Goal: Task Accomplishment & Management: Use online tool/utility

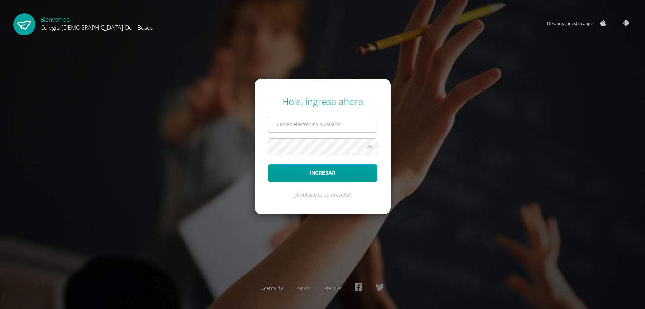
click at [303, 128] on input "text" at bounding box center [322, 124] width 108 height 16
type input "extracurricular2@donbosco.edu.gt"
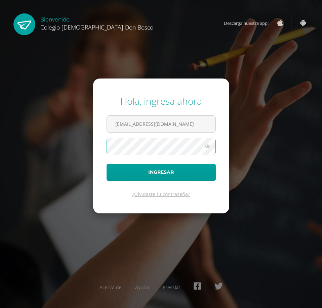
click at [106, 164] on button "Ingresar" at bounding box center [160, 172] width 109 height 17
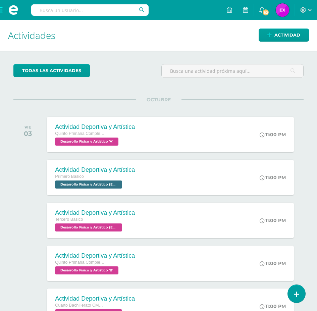
click at [4, 10] on span at bounding box center [13, 10] width 27 height 20
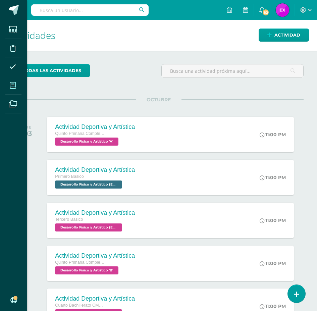
click at [17, 89] on span at bounding box center [12, 85] width 15 height 15
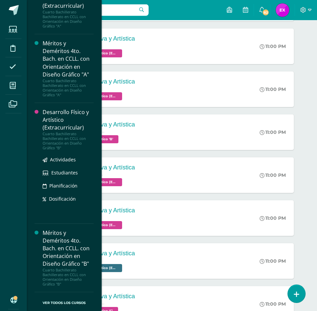
scroll to position [1947, 0]
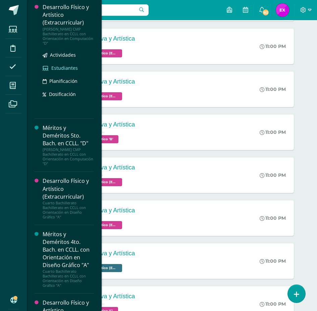
click at [63, 70] on span "Estudiantes" at bounding box center [64, 68] width 27 height 6
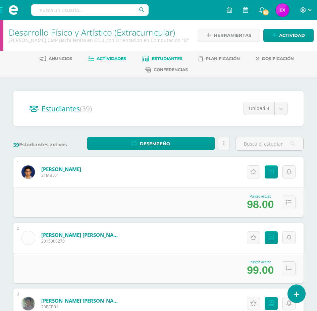
click at [112, 57] on span "Actividades" at bounding box center [112, 58] width 30 height 5
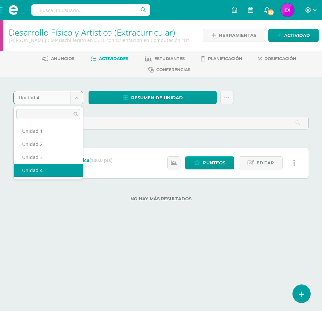
click at [42, 98] on body "Estudiantes Disciplina Asistencia Mis cursos Archivos Soporte Centro de ayuda Ú…" at bounding box center [161, 111] width 322 height 223
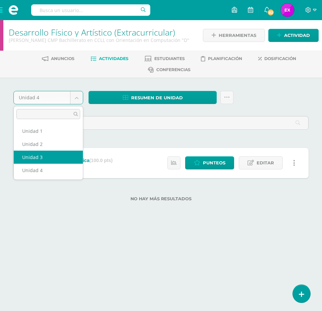
select select "Unidad 3"
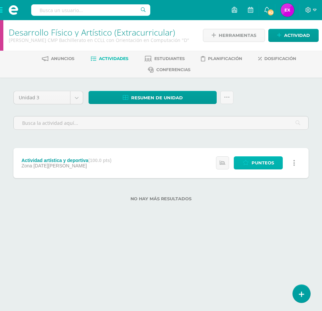
click at [265, 164] on span "Punteos" at bounding box center [263, 163] width 23 height 12
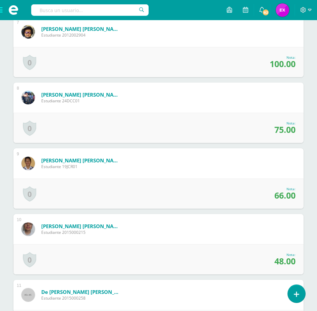
scroll to position [739, 0]
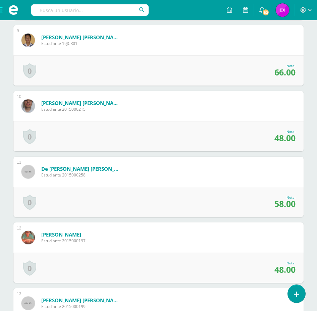
click at [293, 268] on span "48.00" at bounding box center [285, 269] width 21 height 11
click at [295, 270] on span "48.00" at bounding box center [285, 269] width 21 height 11
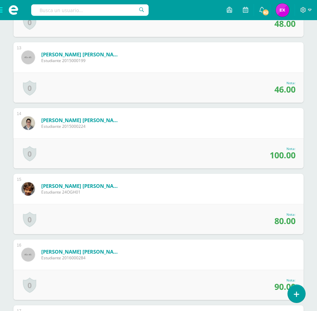
scroll to position [863, 0]
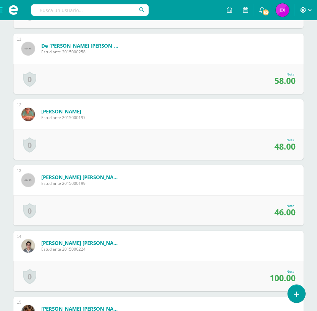
click at [310, 8] on icon at bounding box center [310, 10] width 4 height 6
click at [307, 11] on span at bounding box center [306, 9] width 11 height 7
click at [311, 10] on icon at bounding box center [310, 10] width 4 height 6
click at [293, 46] on span "Cerrar sesión" at bounding box center [289, 45] width 30 height 6
